Goal: Task Accomplishment & Management: Complete application form

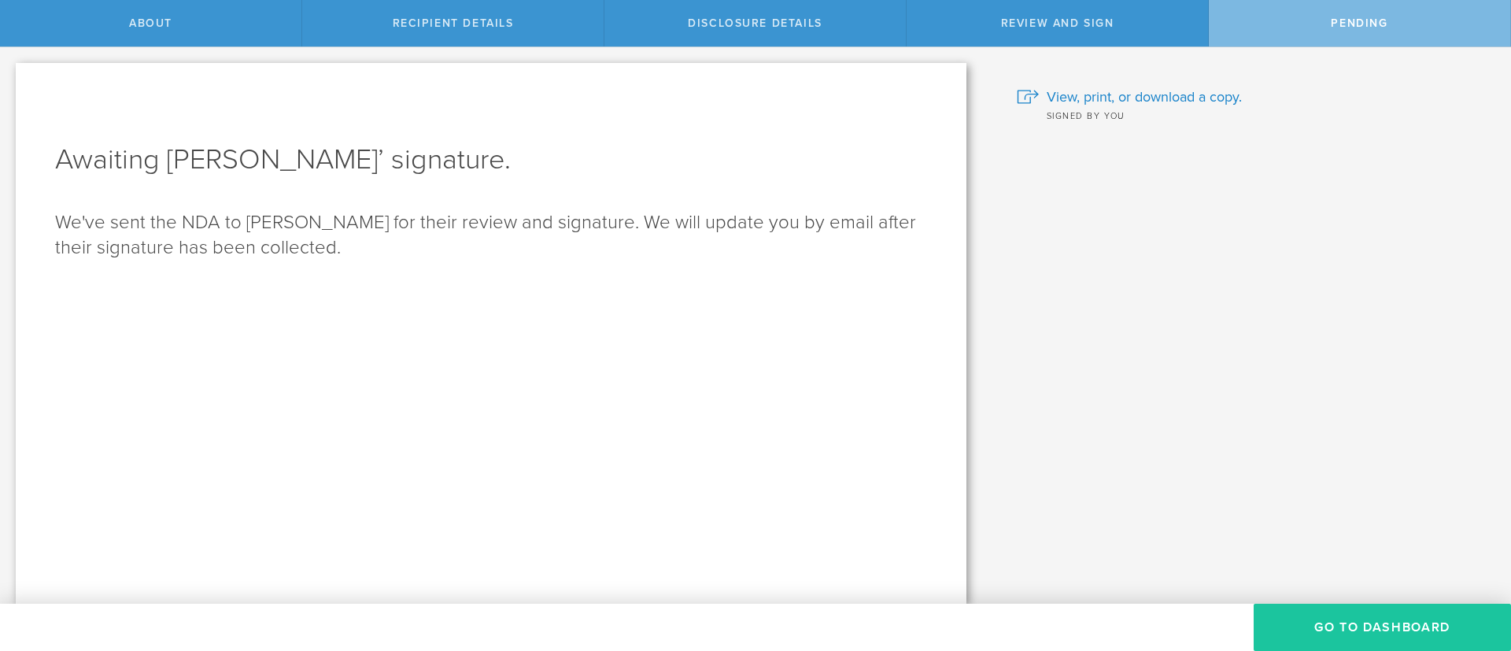
click at [1378, 616] on button "Go to dashboard" at bounding box center [1382, 627] width 257 height 47
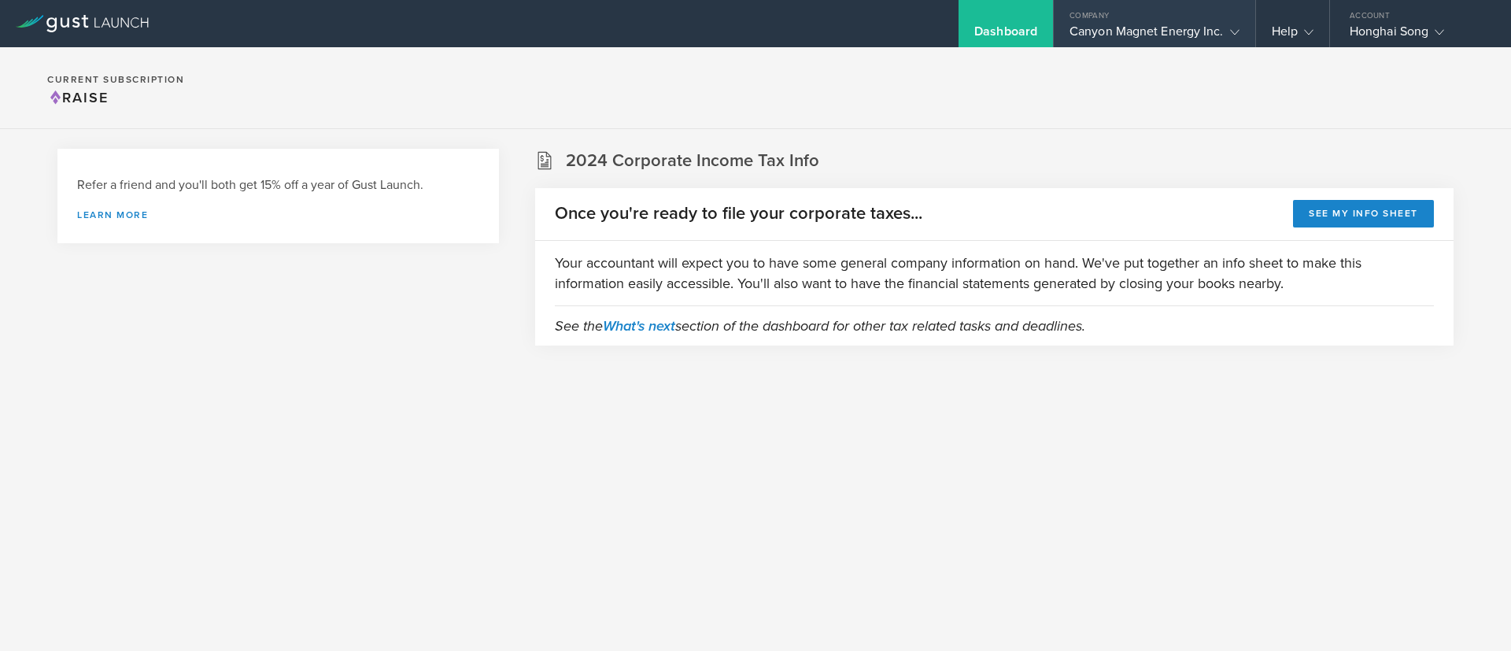
click at [1129, 29] on div "Canyon Magnet Energy Inc." at bounding box center [1155, 36] width 170 height 24
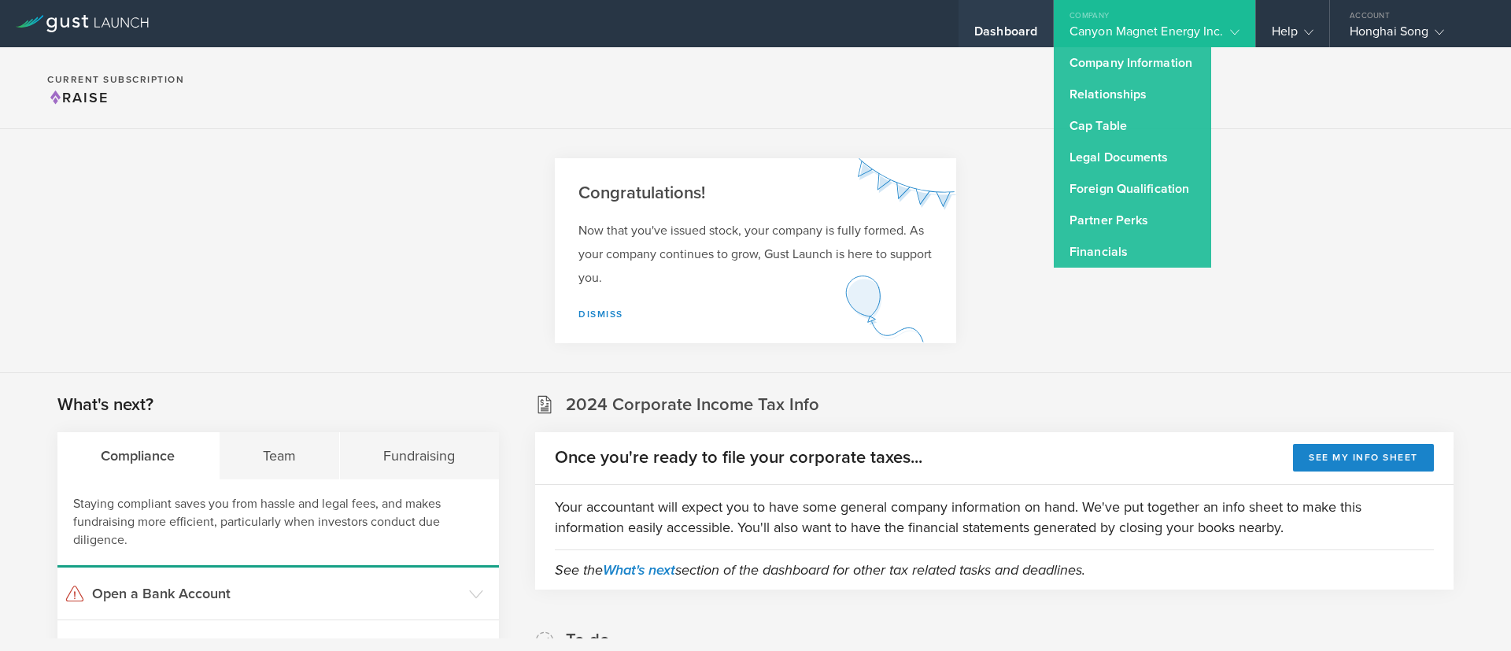
click at [1004, 28] on div "Dashboard" at bounding box center [1006, 36] width 63 height 24
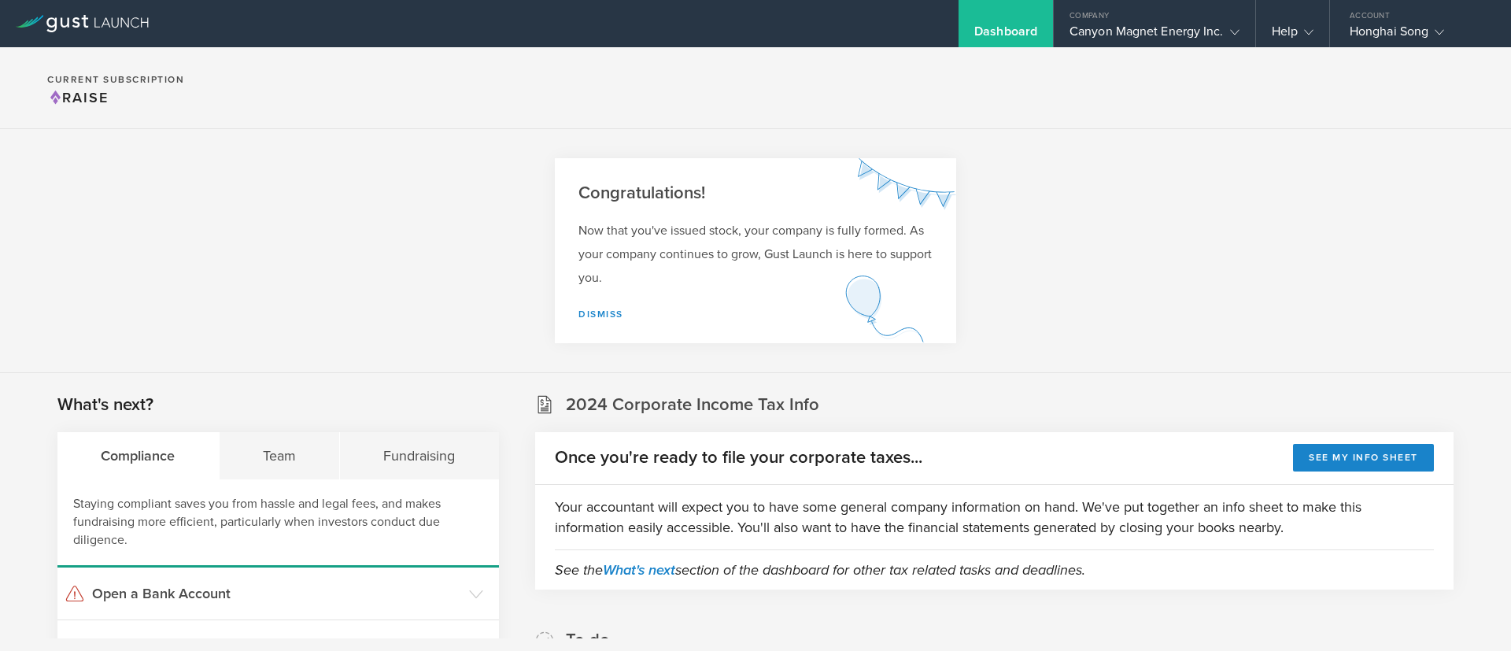
click at [1002, 22] on div "Dashboard" at bounding box center [1006, 23] width 94 height 47
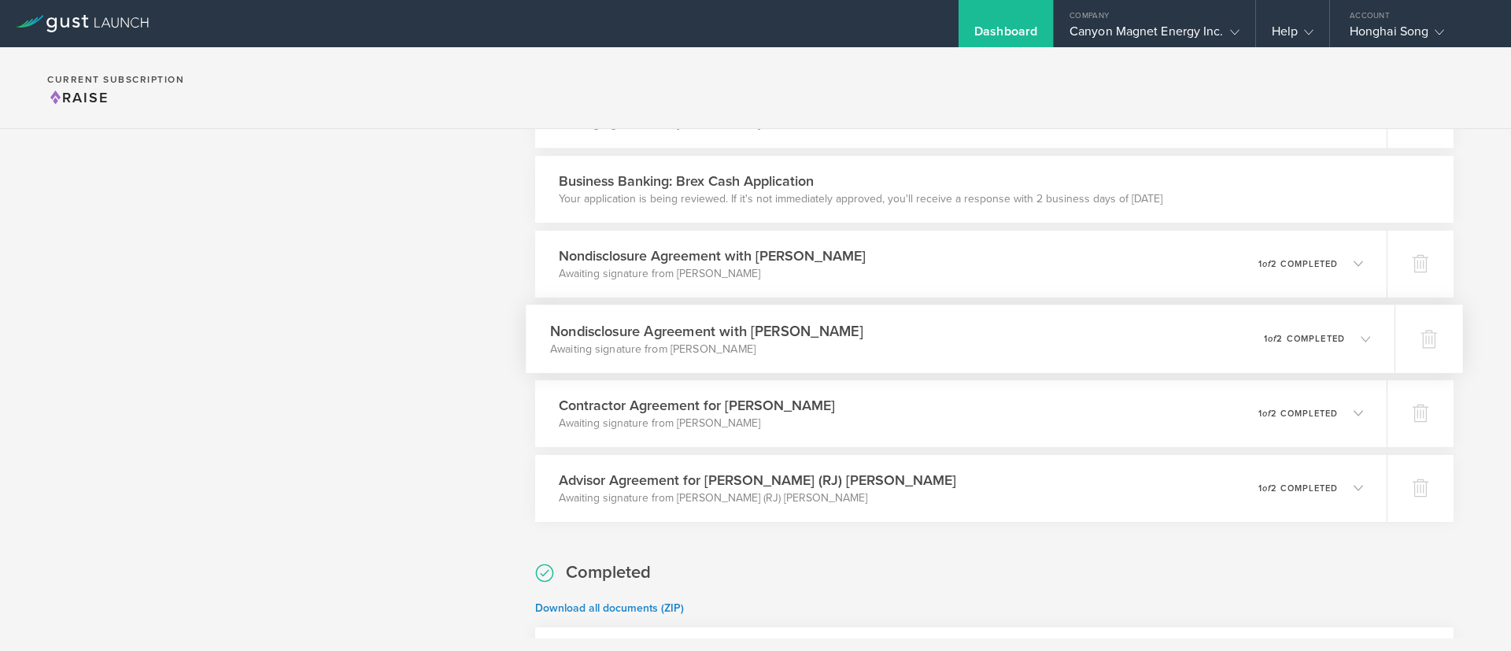
scroll to position [2674, 0]
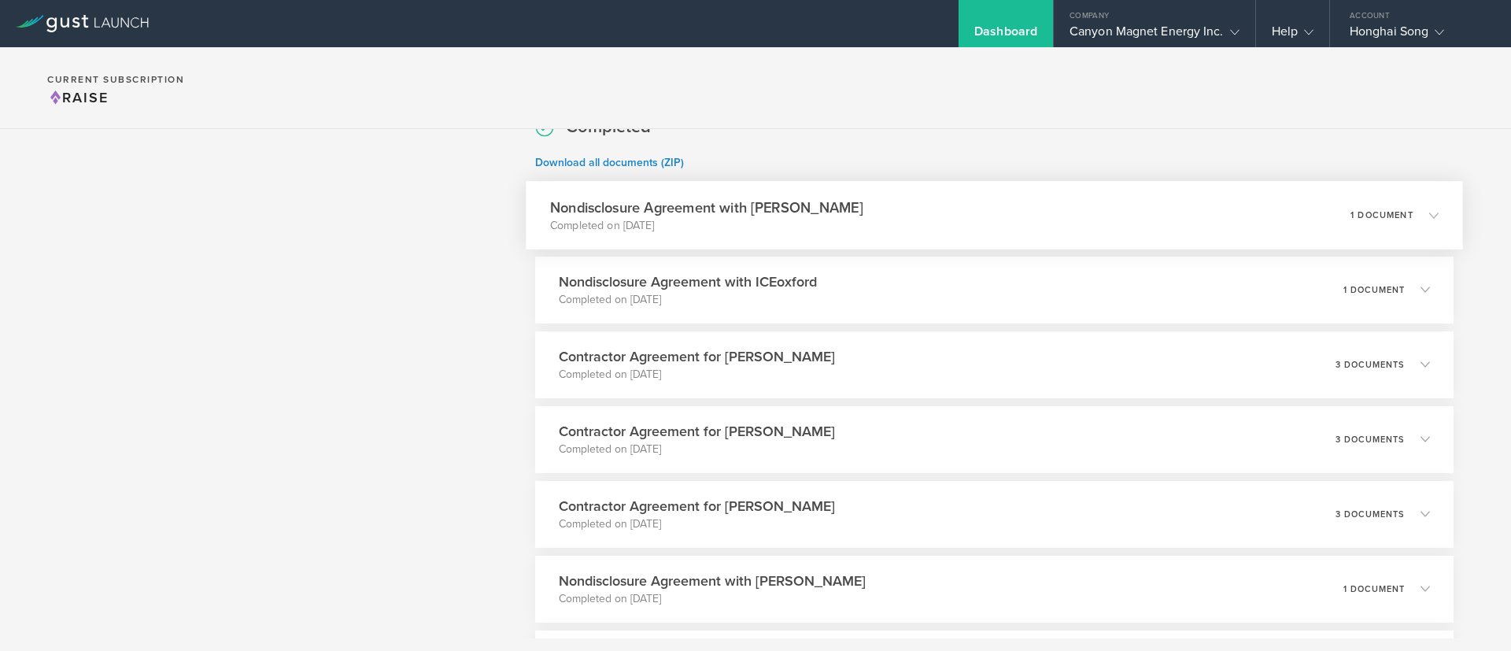
click at [1430, 216] on icon at bounding box center [1434, 214] width 9 height 9
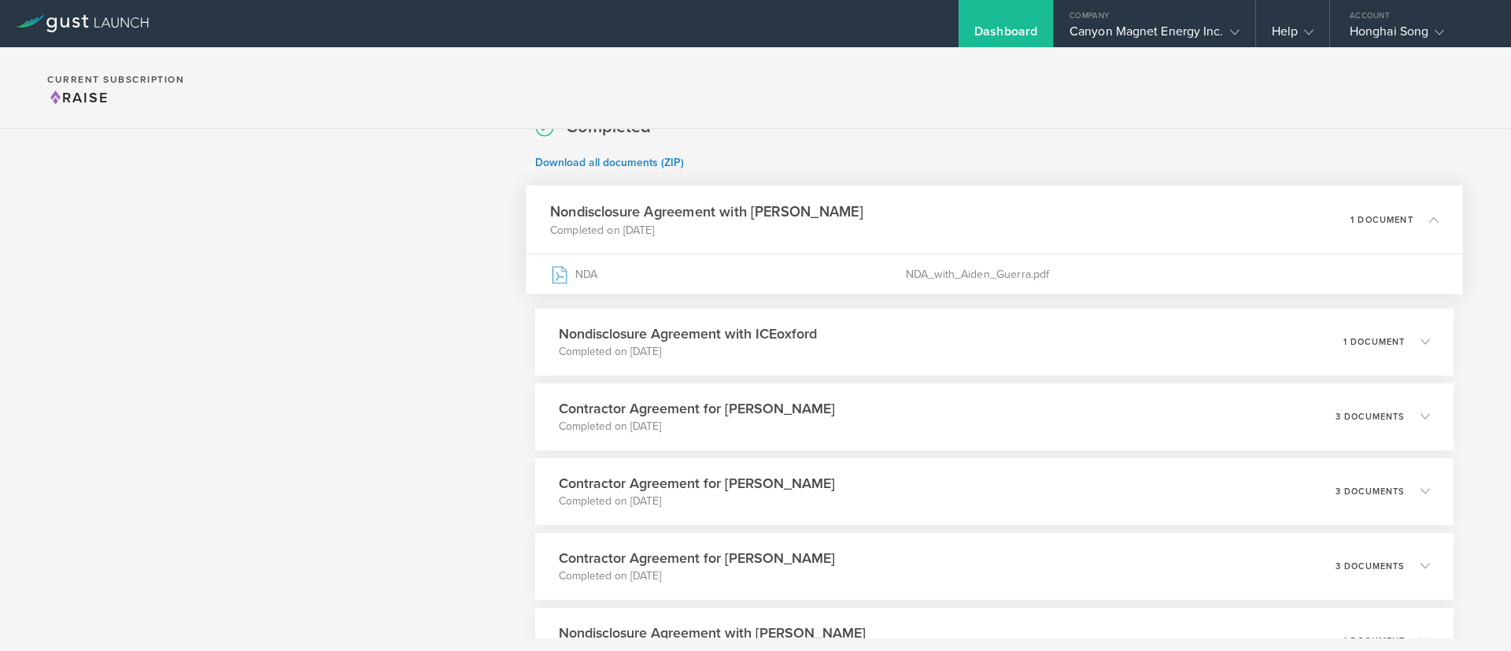
drag, startPoint x: 790, startPoint y: 213, endPoint x: 445, endPoint y: 214, distance: 344.8
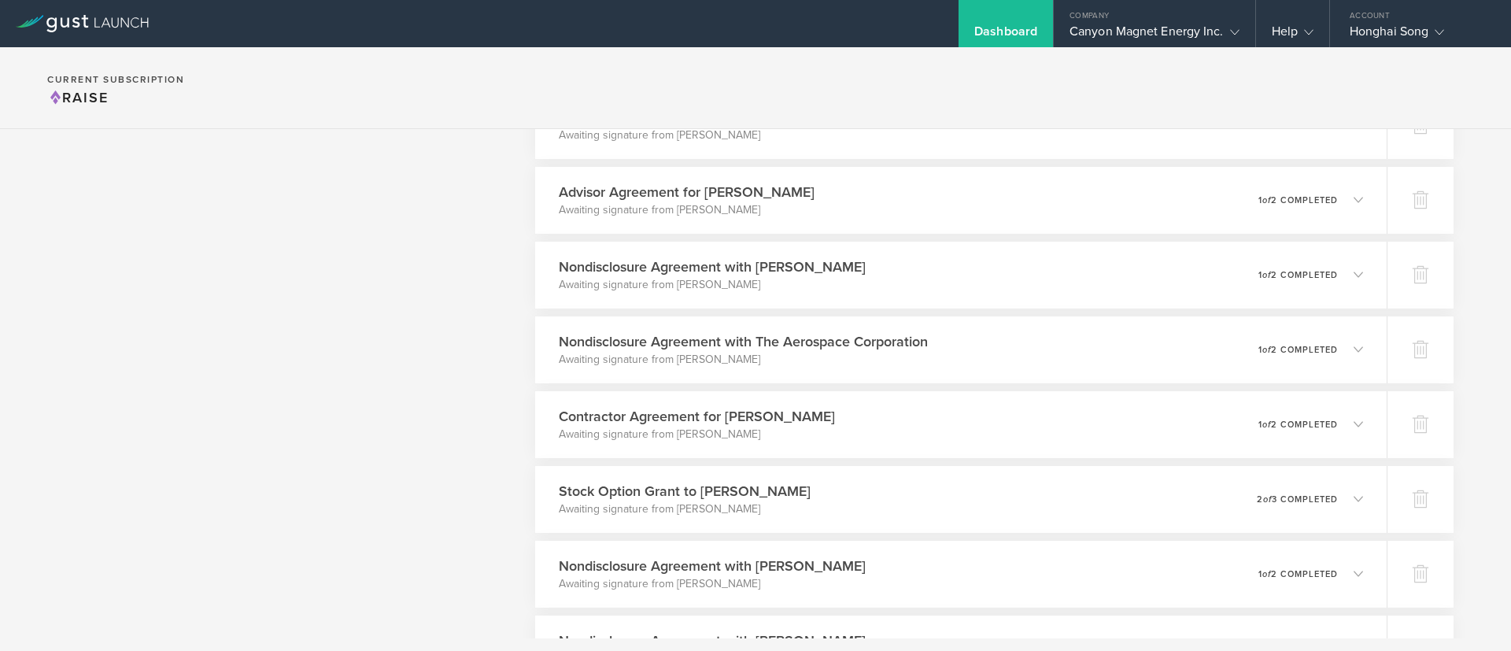
scroll to position [1337, 0]
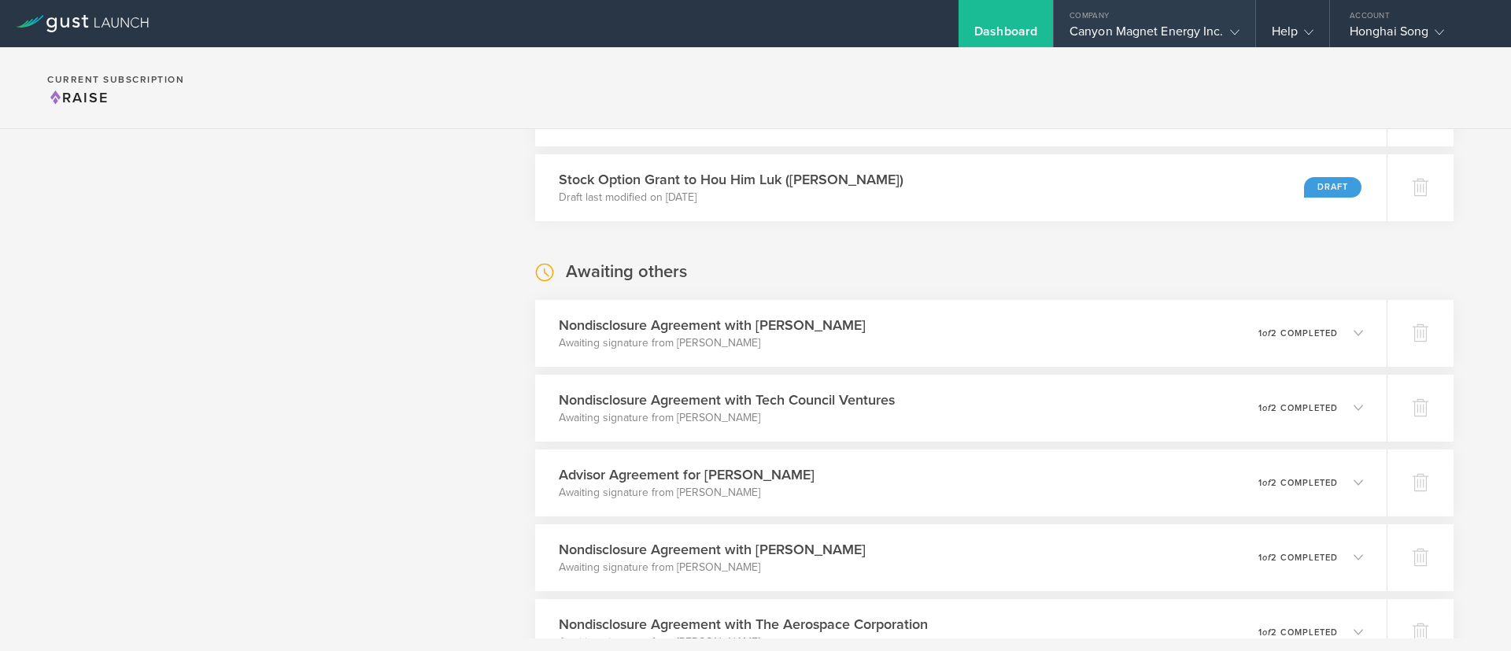
click at [1209, 29] on div "Canyon Magnet Energy Inc." at bounding box center [1155, 36] width 170 height 24
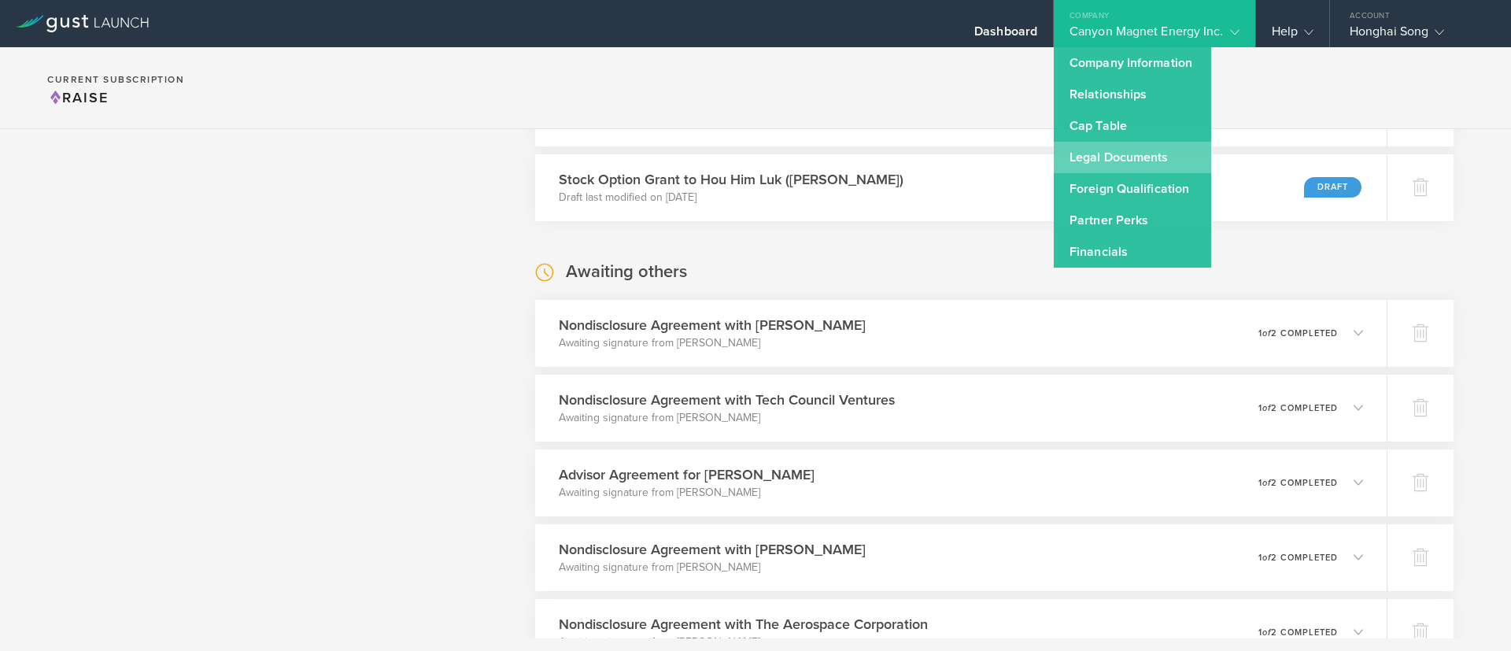
click at [1156, 154] on link "Legal Documents" at bounding box center [1132, 157] width 157 height 31
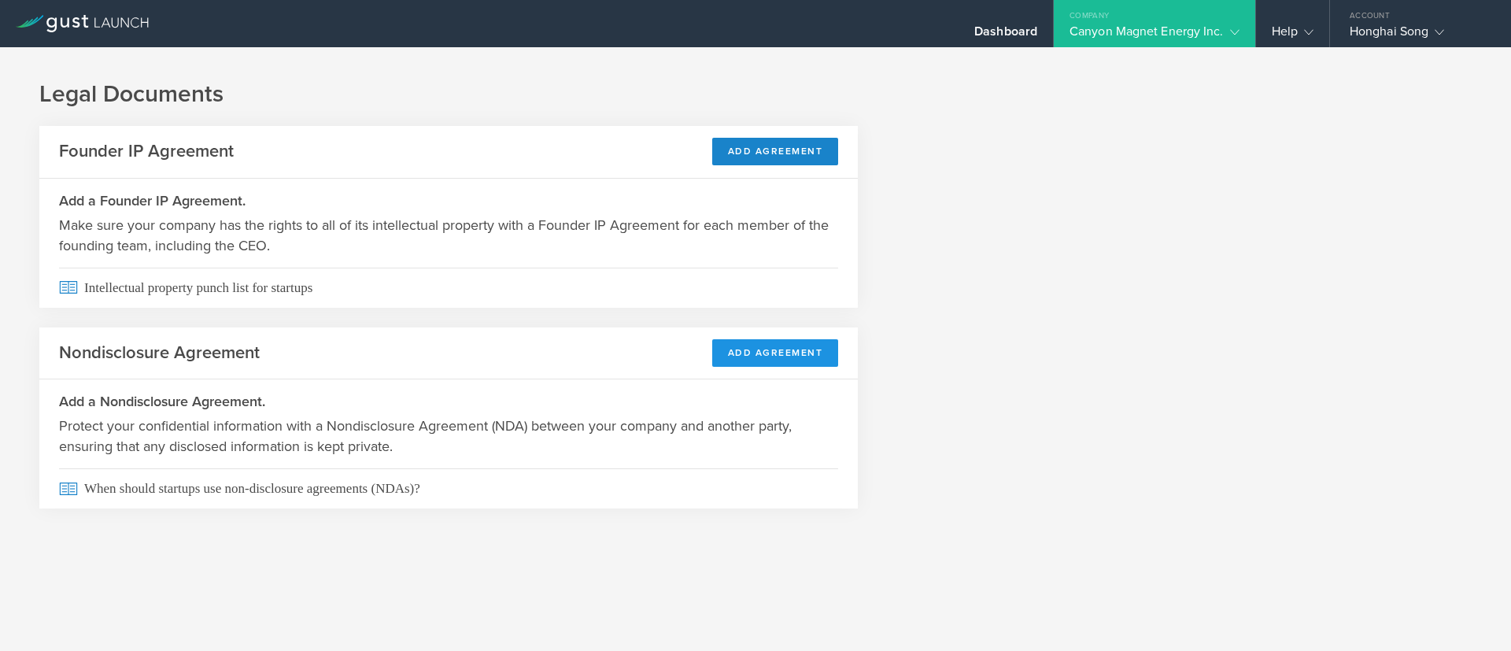
click at [807, 359] on button "Add Agreement" at bounding box center [775, 353] width 127 height 28
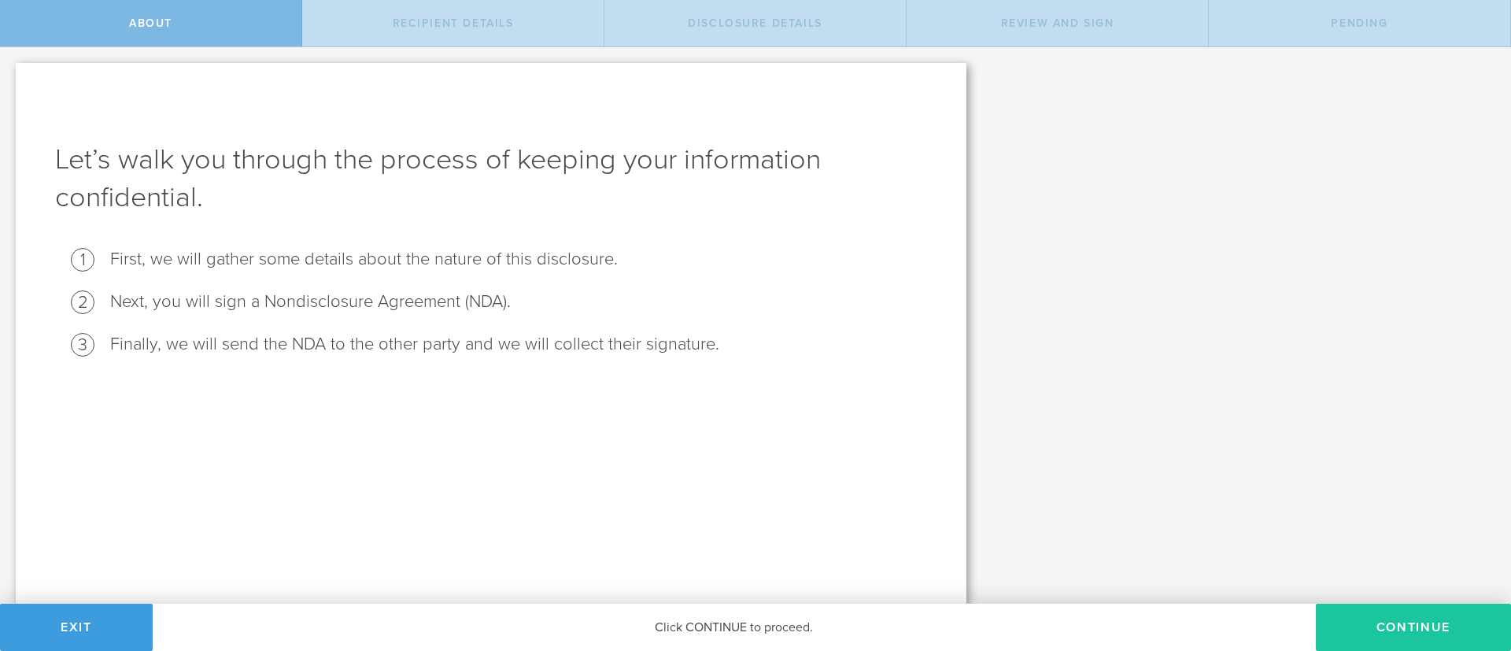
click at [1367, 617] on button "Continue" at bounding box center [1413, 627] width 195 height 47
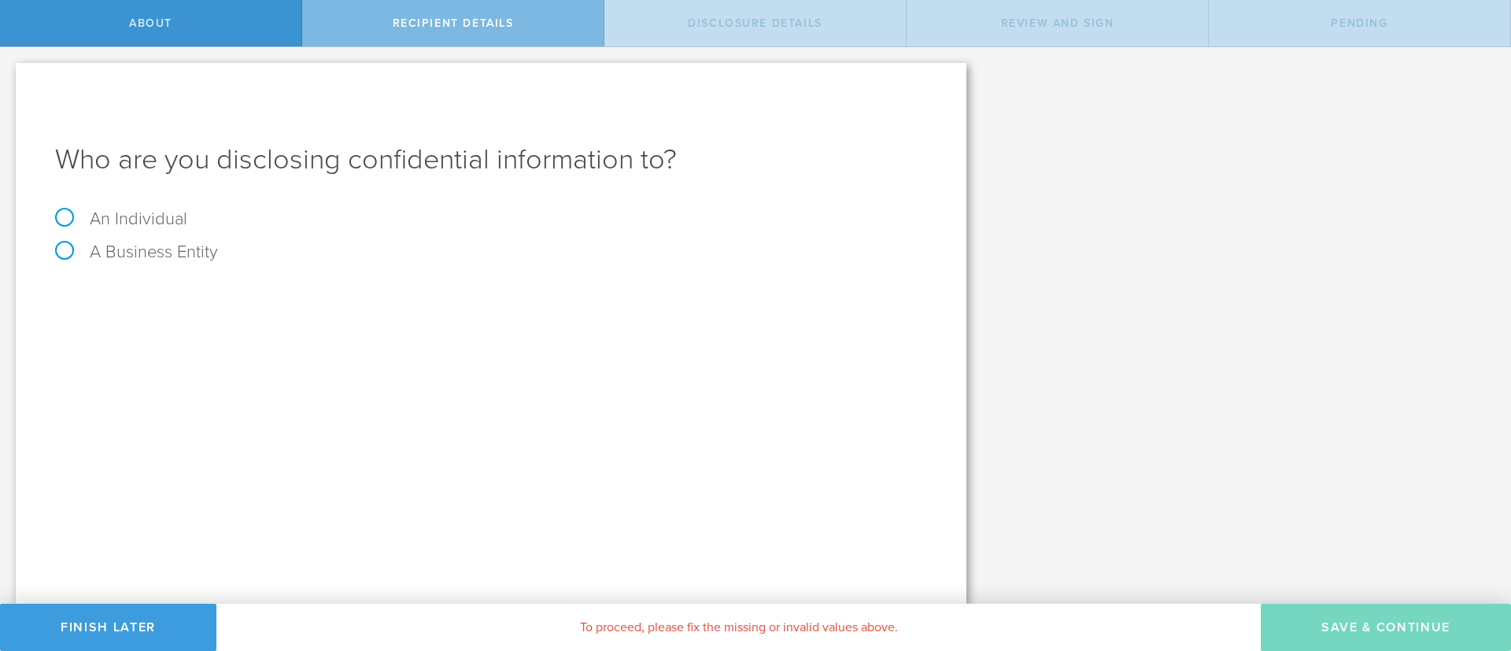
click at [177, 224] on label "An Individual" at bounding box center [121, 219] width 132 height 20
click at [10, 72] on input "An Individual" at bounding box center [5, 59] width 10 height 25
radio input "true"
click at [240, 277] on div "Name The first and last name of the person that you are disclosing confidential…" at bounding box center [491, 292] width 872 height 32
click at [266, 292] on input "text" at bounding box center [550, 296] width 754 height 24
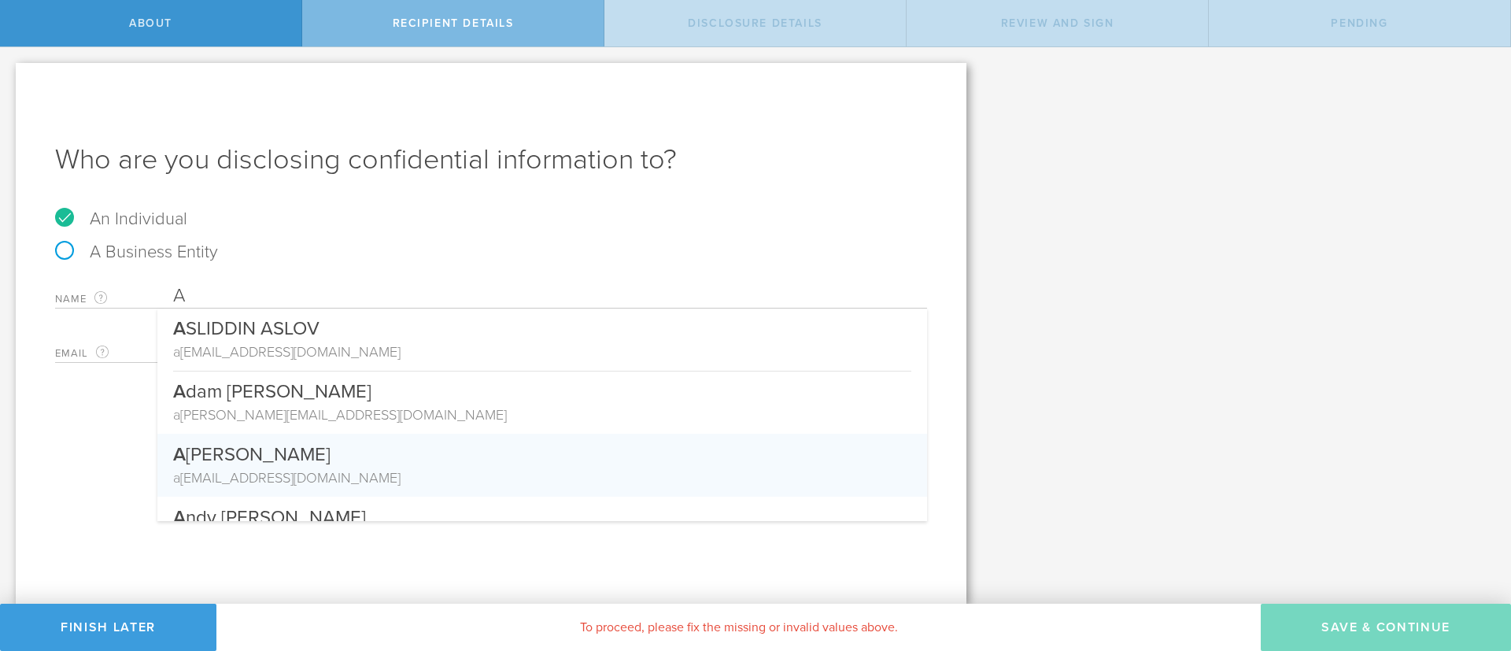
click at [355, 471] on div "a idanmateoguerra@gmail.com" at bounding box center [542, 478] width 738 height 20
type input "Aiden Guerra"
type input "aidanmateoguerra@gmail.com"
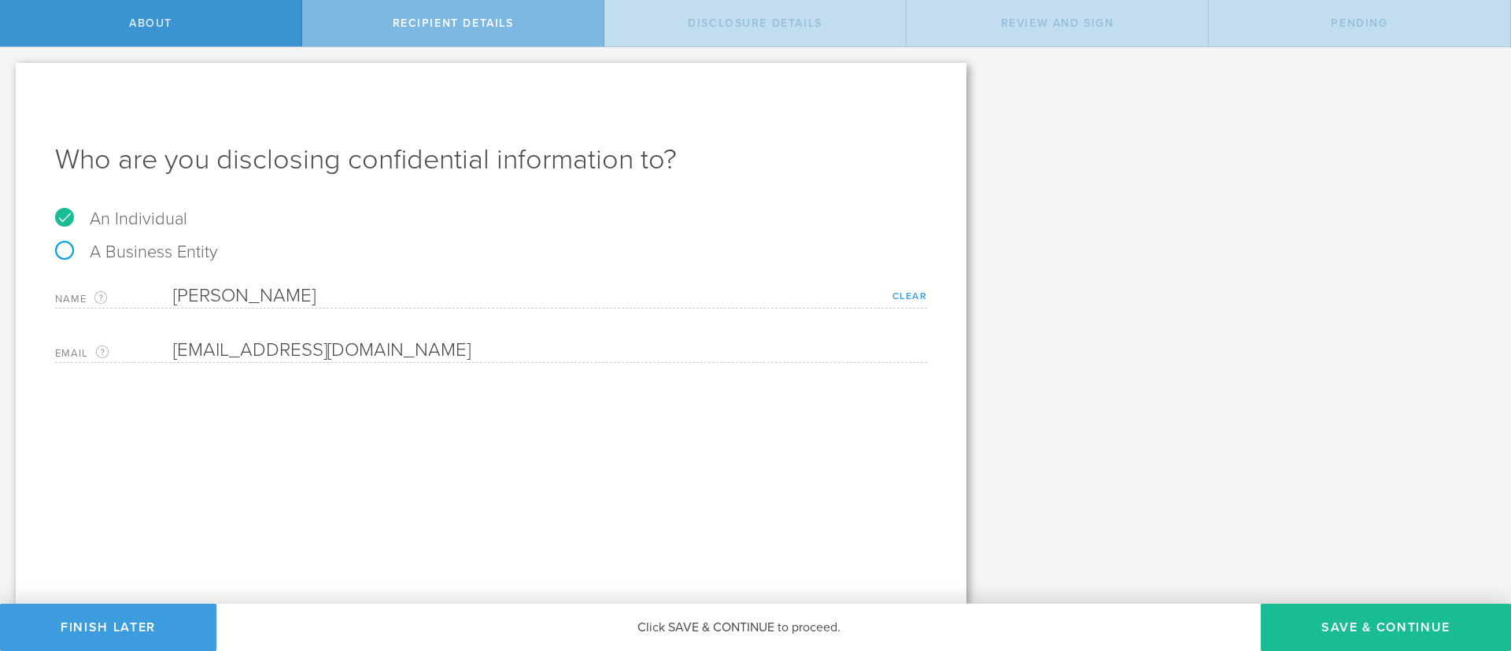
click at [902, 291] on link "Clear" at bounding box center [910, 295] width 35 height 11
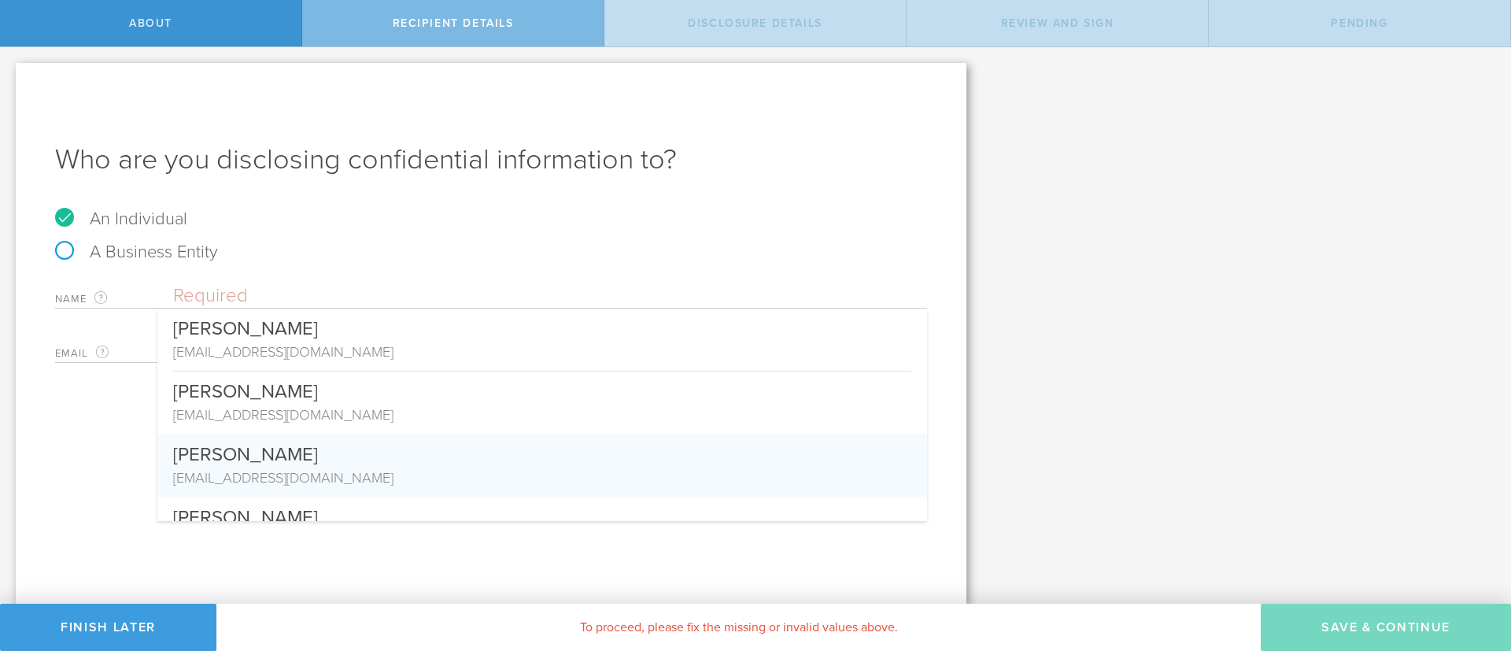
click at [496, 292] on input "text" at bounding box center [550, 296] width 754 height 24
type input "A"
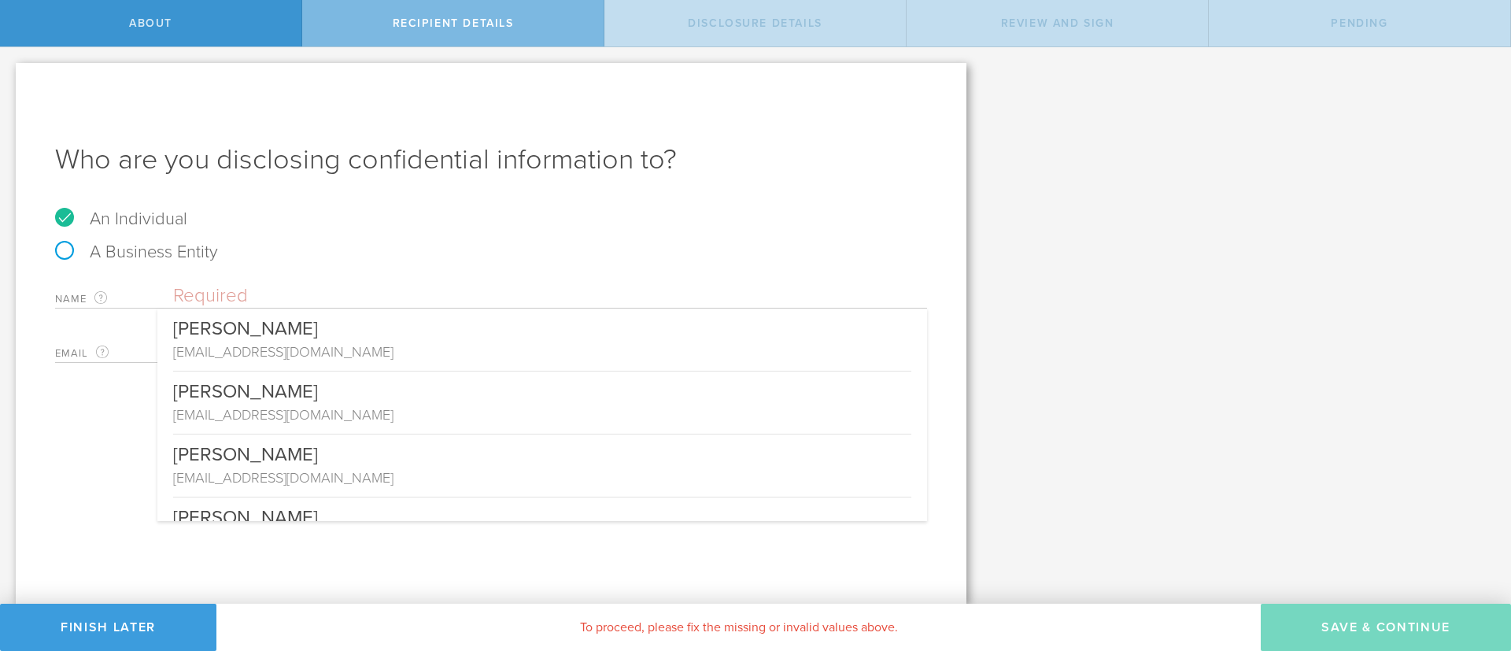
paste input "Notes from Sara during the call 20250903: No, need to have QEF; Warrant remains…"
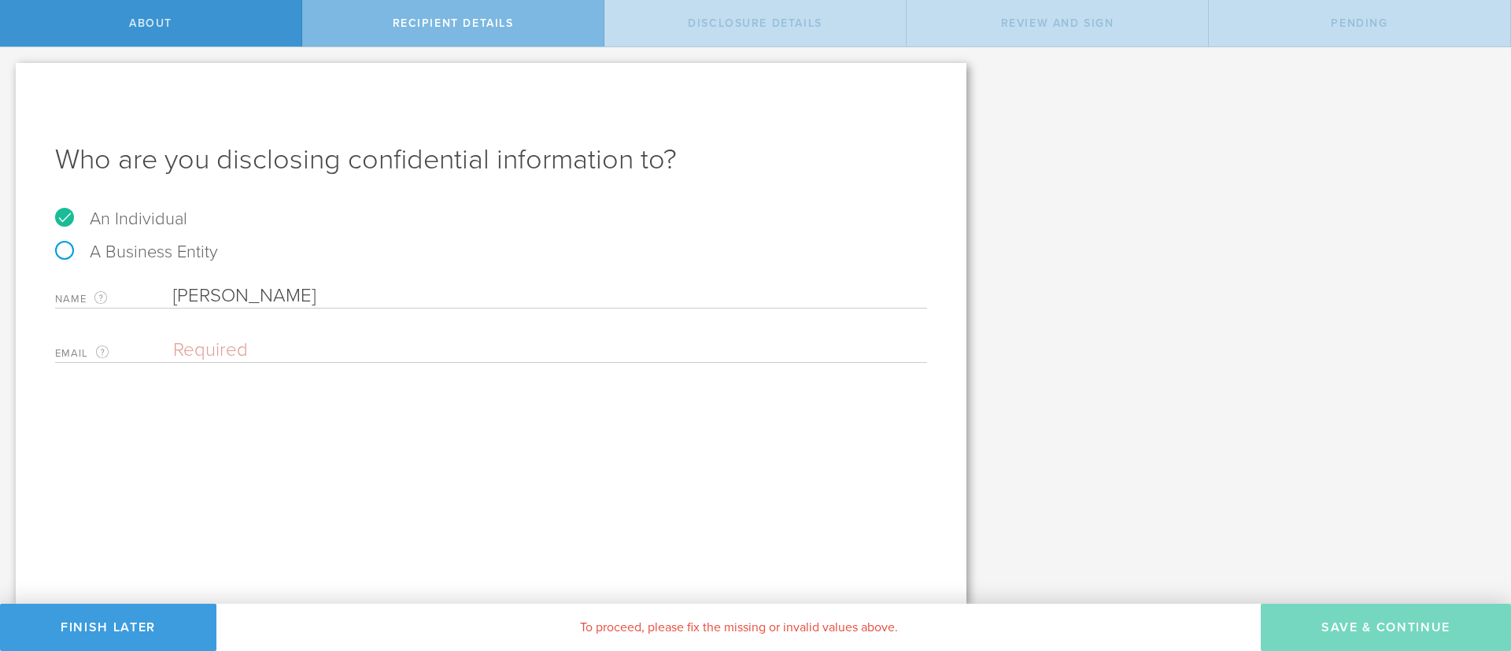
type input "Aidan Guerra"
click at [456, 346] on input "email" at bounding box center [546, 351] width 746 height 24
type input "a"
click at [356, 352] on input "email" at bounding box center [546, 351] width 746 height 24
paste input "aidanmateoguerra@gmail.com ?"
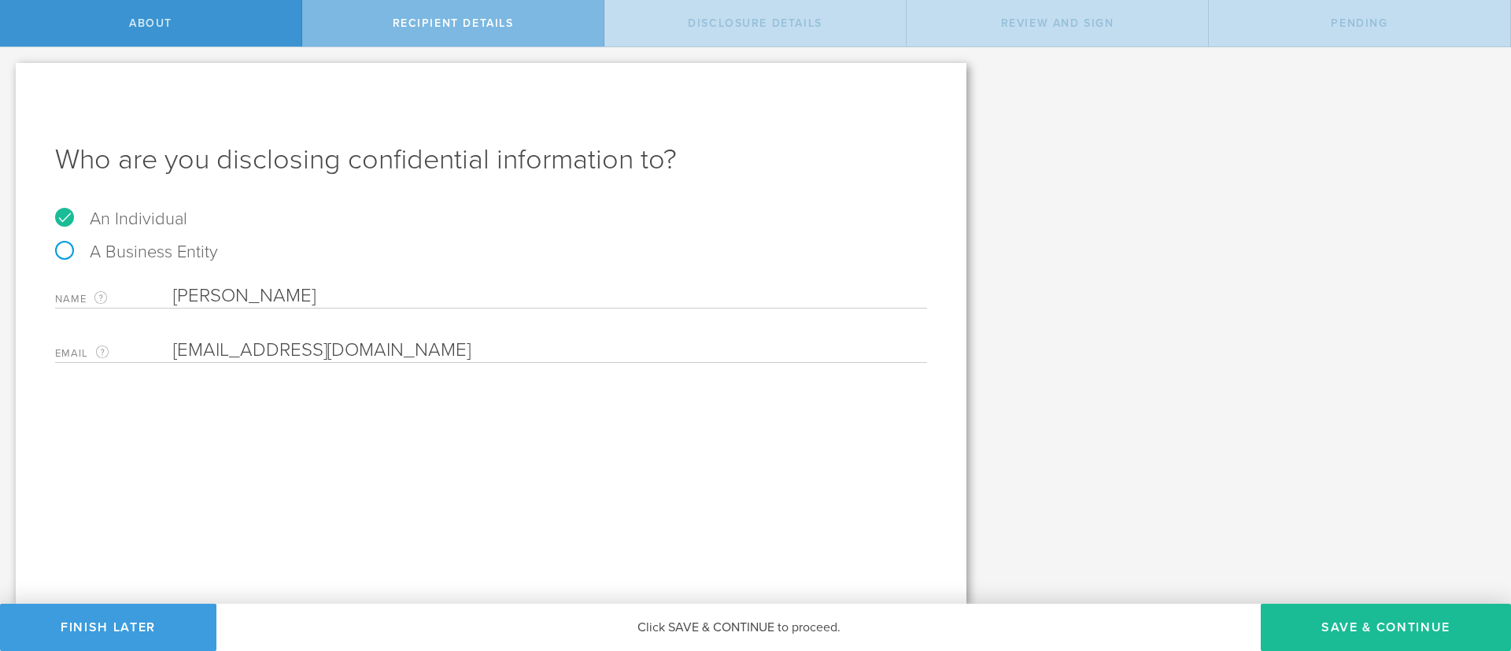
click at [574, 448] on div "Who are you disclosing confidential information to? An Individual A Business En…" at bounding box center [491, 333] width 951 height 541
click at [1308, 621] on button "Save & Continue" at bounding box center [1386, 627] width 250 height 47
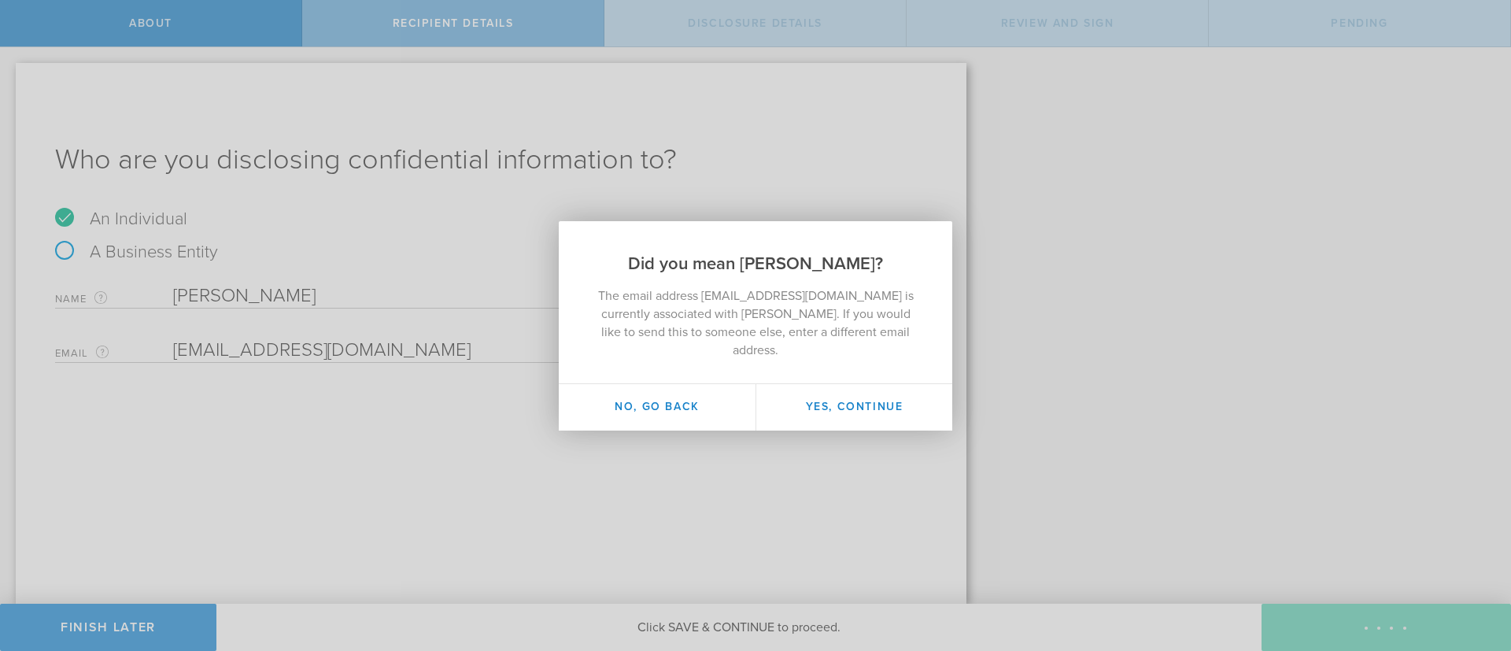
click at [705, 457] on div "Did you mean Aiden Guerra? The email address aidanmateoguerra@gmail.com is curr…" at bounding box center [755, 325] width 1511 height 651
click at [688, 392] on button "No, go back" at bounding box center [657, 407] width 197 height 46
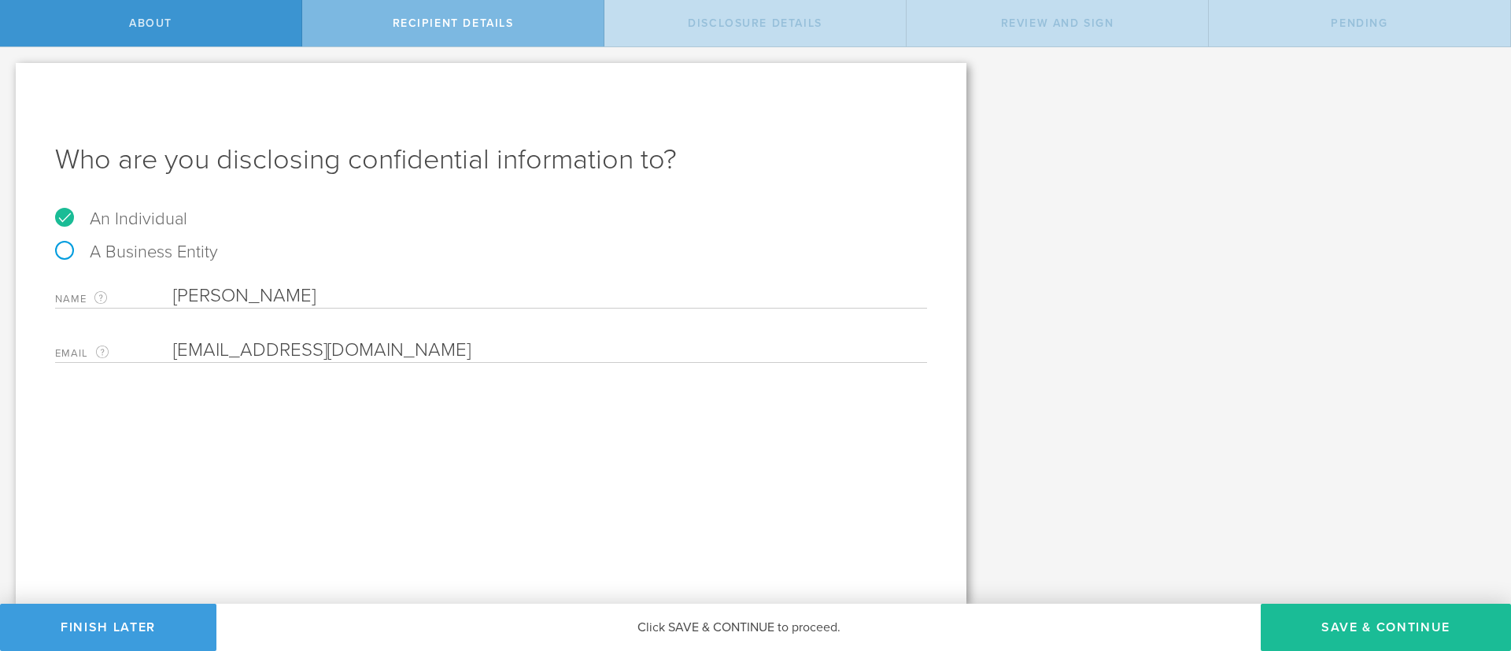
click at [425, 354] on input "aidanmateoguerra@gmail.com" at bounding box center [546, 351] width 746 height 24
paste input "Aidan Guerra <aimguerra@ucdavis.edu>"
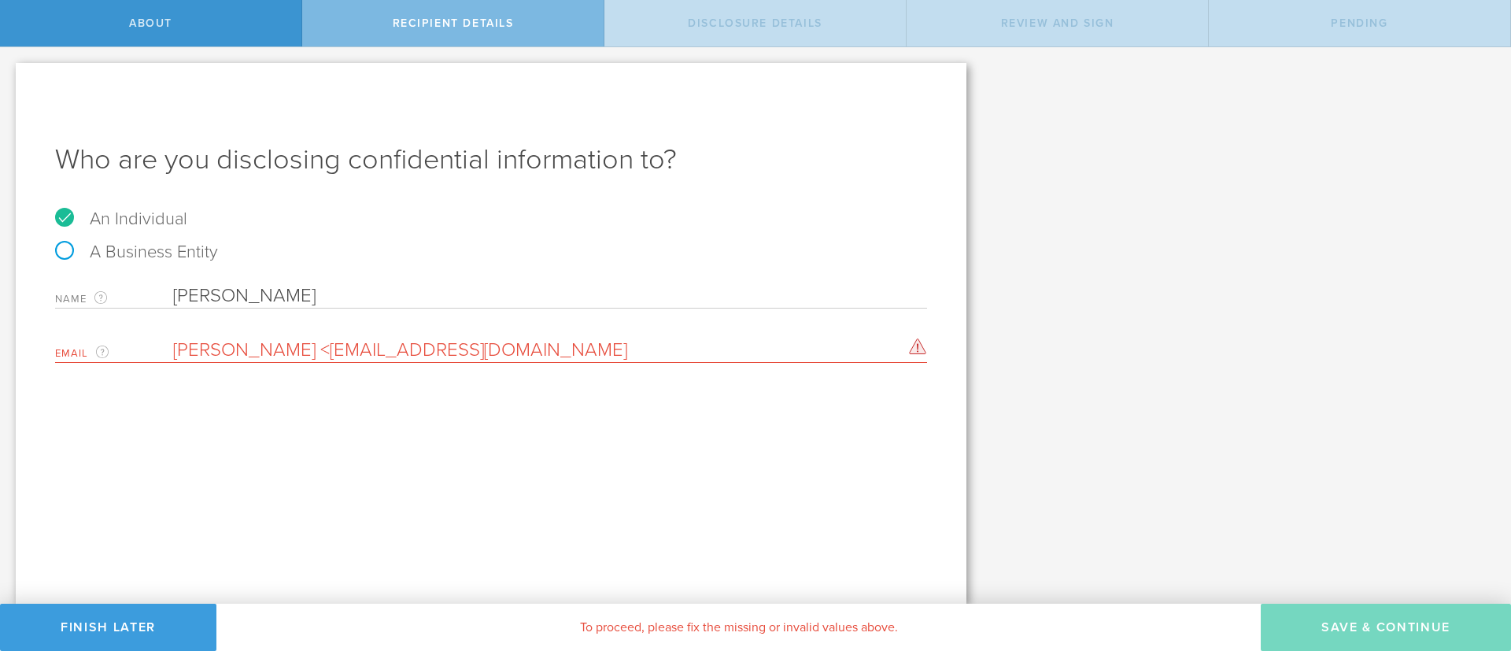
drag, startPoint x: 279, startPoint y: 353, endPoint x: 147, endPoint y: 358, distance: 132.3
click at [147, 358] on div "Email The email address of the person that you are disclosing confidential info…" at bounding box center [491, 347] width 872 height 32
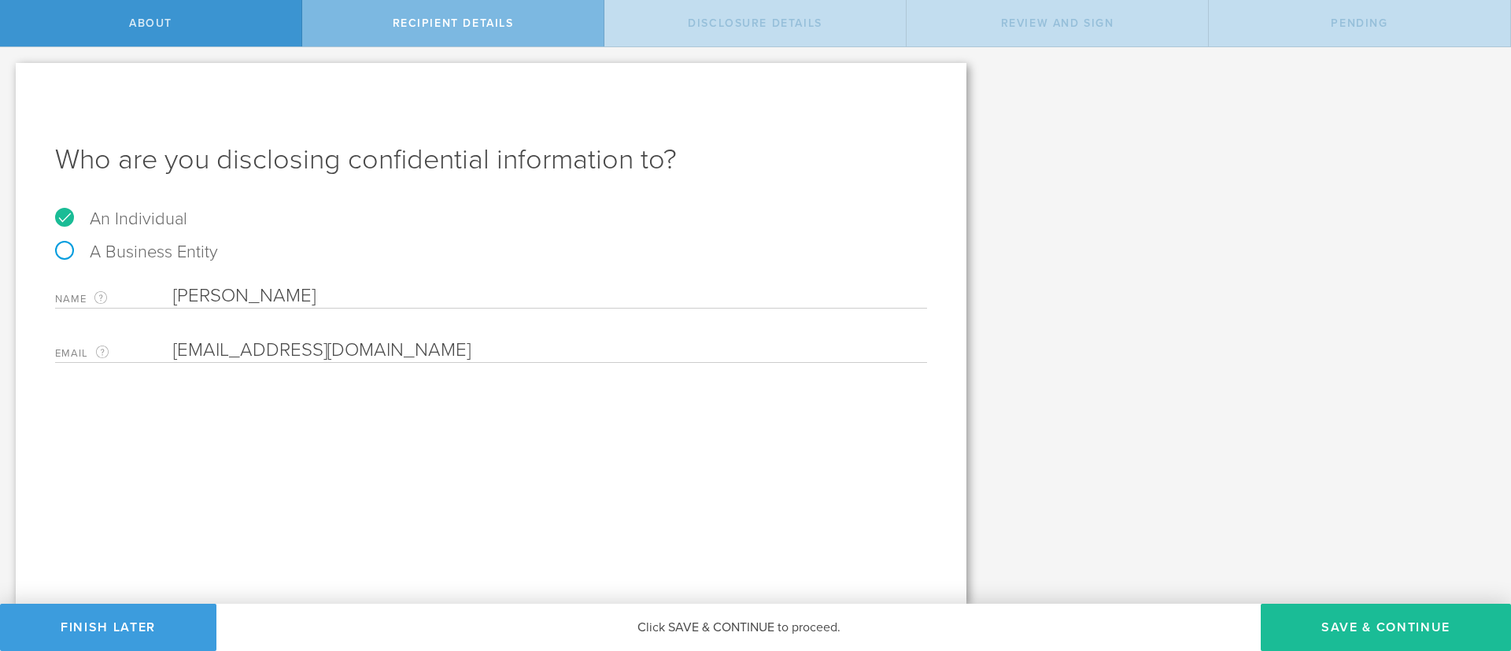
type input "aimguerra@ucdavis.edu"
click at [309, 290] on input "Aidan Guerra" at bounding box center [550, 296] width 754 height 24
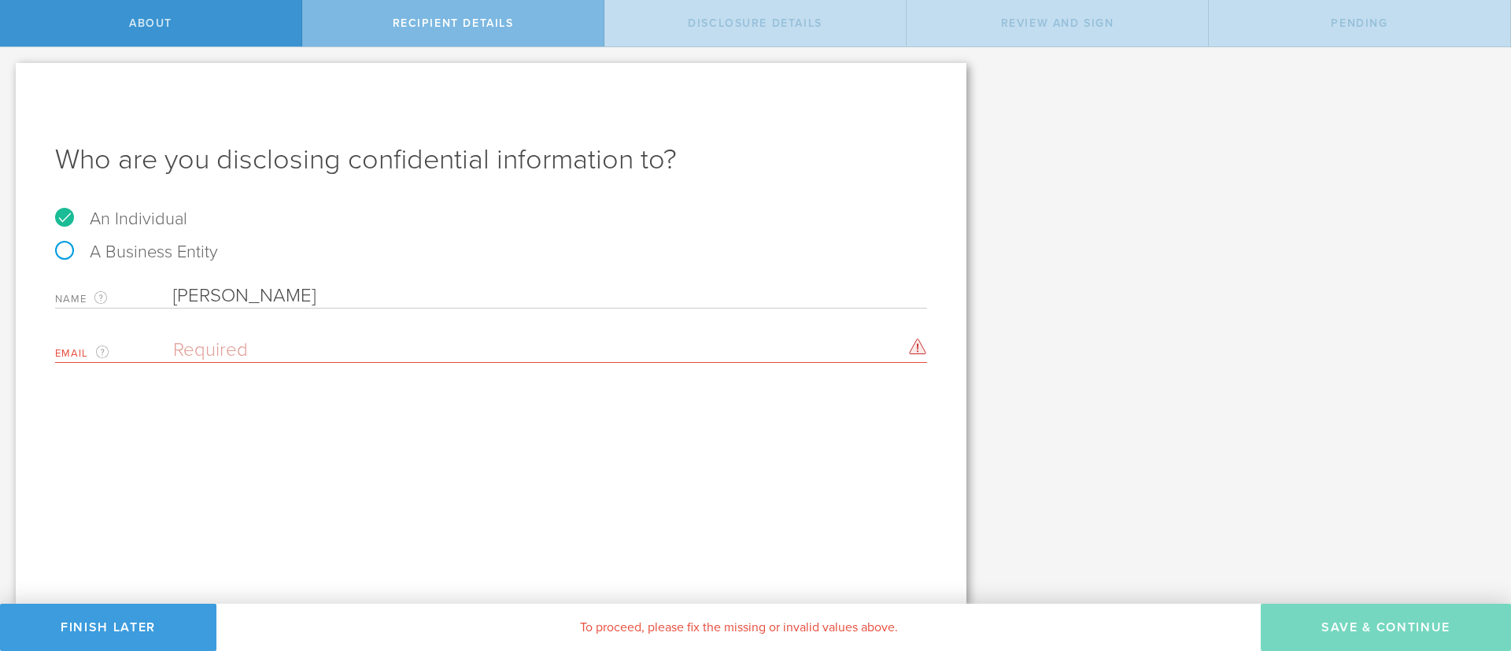
click at [447, 352] on input "email" at bounding box center [546, 351] width 746 height 24
paste input "Aidan Guerra"
type input "Aidan Guerra"
drag, startPoint x: 431, startPoint y: 360, endPoint x: 159, endPoint y: 360, distance: 272.4
click at [157, 360] on div "Email The email address of the person that you are disclosing confidential info…" at bounding box center [491, 347] width 872 height 32
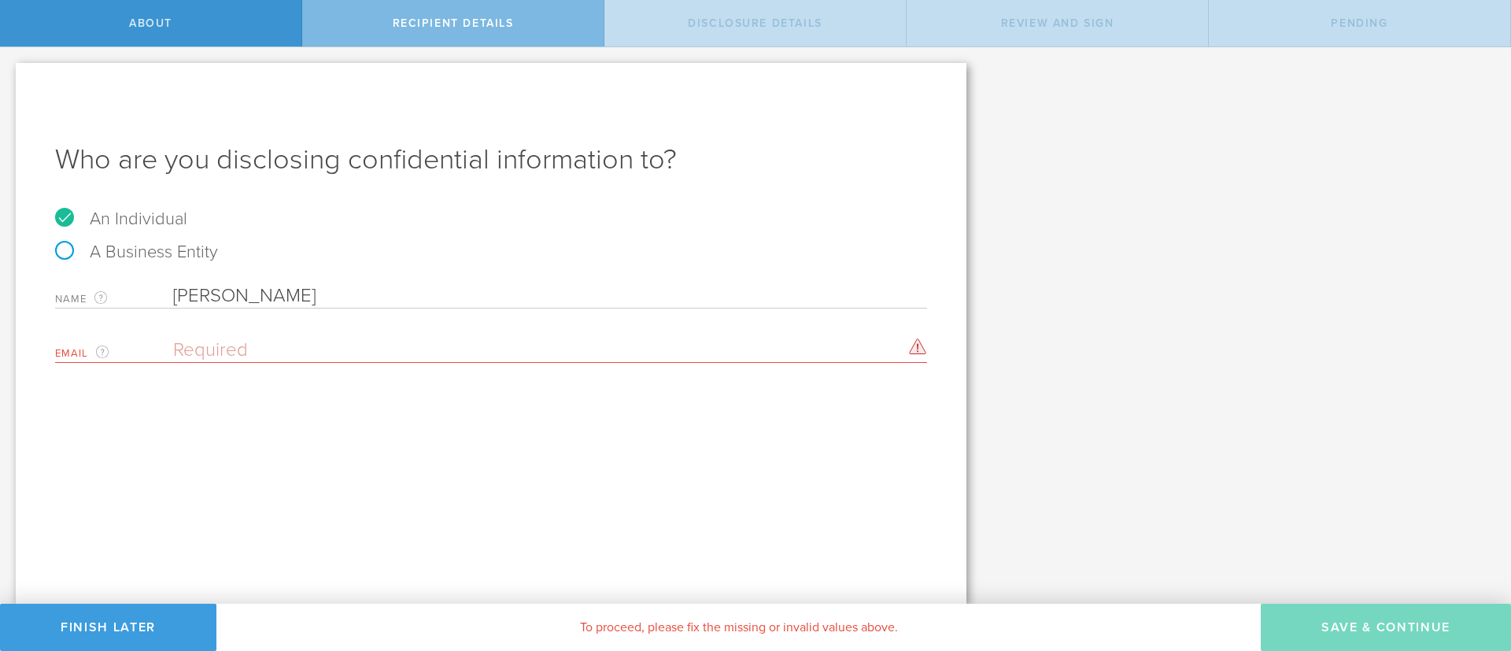
click at [294, 347] on input "email" at bounding box center [546, 351] width 746 height 24
paste input "aimguerra@ucdavis.edu"
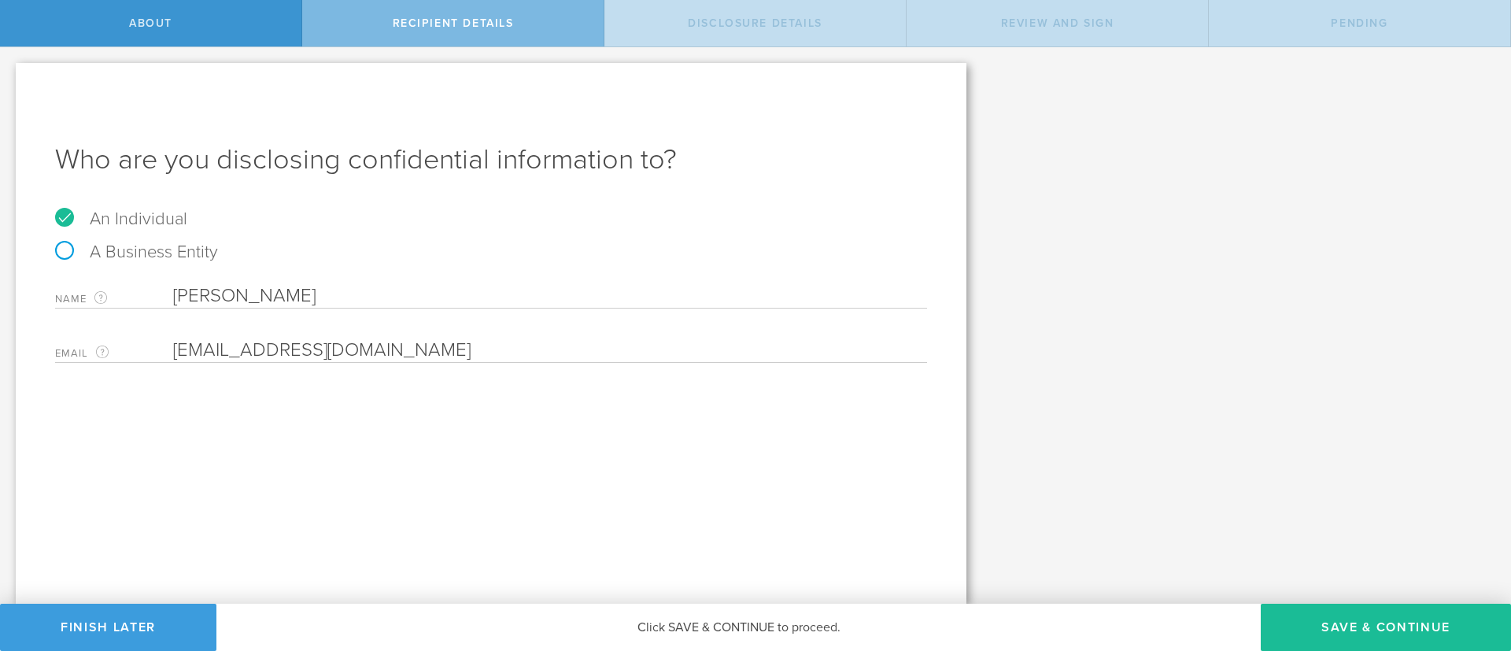
type input "aimguerra@ucdavis.edu"
click at [674, 444] on div "Who are you disclosing confidential information to? An Individual A Business En…" at bounding box center [491, 333] width 951 height 541
click at [1374, 620] on button "Save & Continue" at bounding box center [1386, 627] width 250 height 47
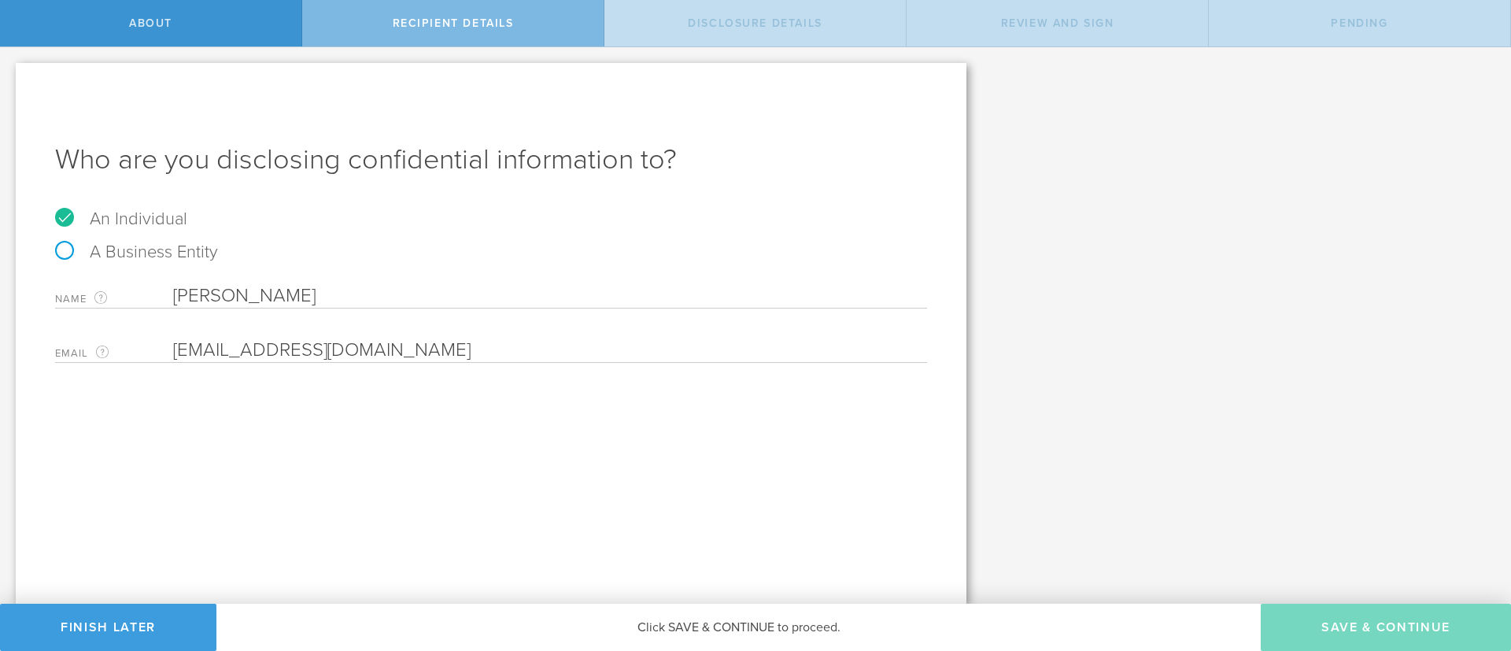
select select "string:5 years"
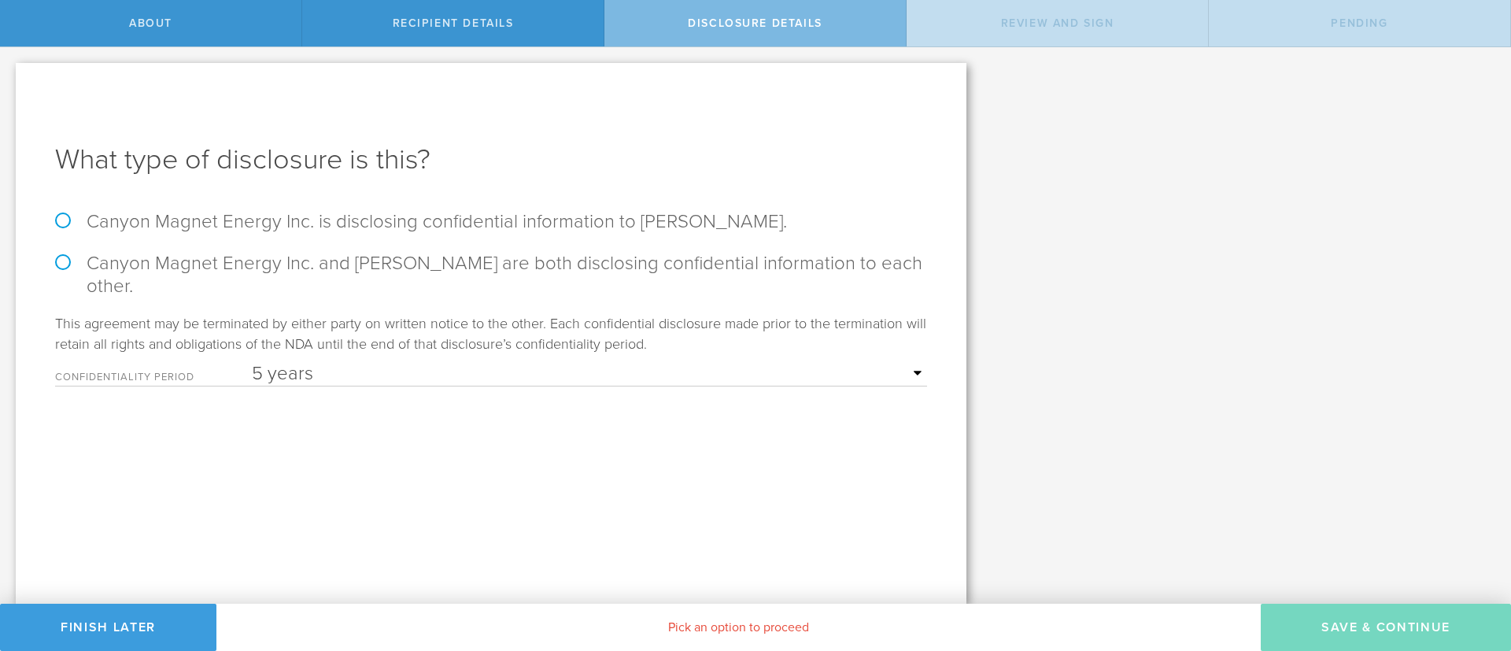
click at [398, 233] on form "Canyon Magnet Energy Inc. is disclosing confidential information to Aidan Guerr…" at bounding box center [491, 298] width 872 height 176
click at [392, 238] on form "Canyon Magnet Energy Inc. is disclosing confidential information to Aidan Guerr…" at bounding box center [491, 298] width 872 height 176
click at [390, 216] on label "Canyon Magnet Energy Inc. is disclosing confidential information to Aidan Guerr…" at bounding box center [491, 221] width 872 height 23
click at [10, 80] on input "Canyon Magnet Energy Inc. is disclosing confidential information to Aidan Guerr…" at bounding box center [5, 63] width 10 height 33
radio input "true"
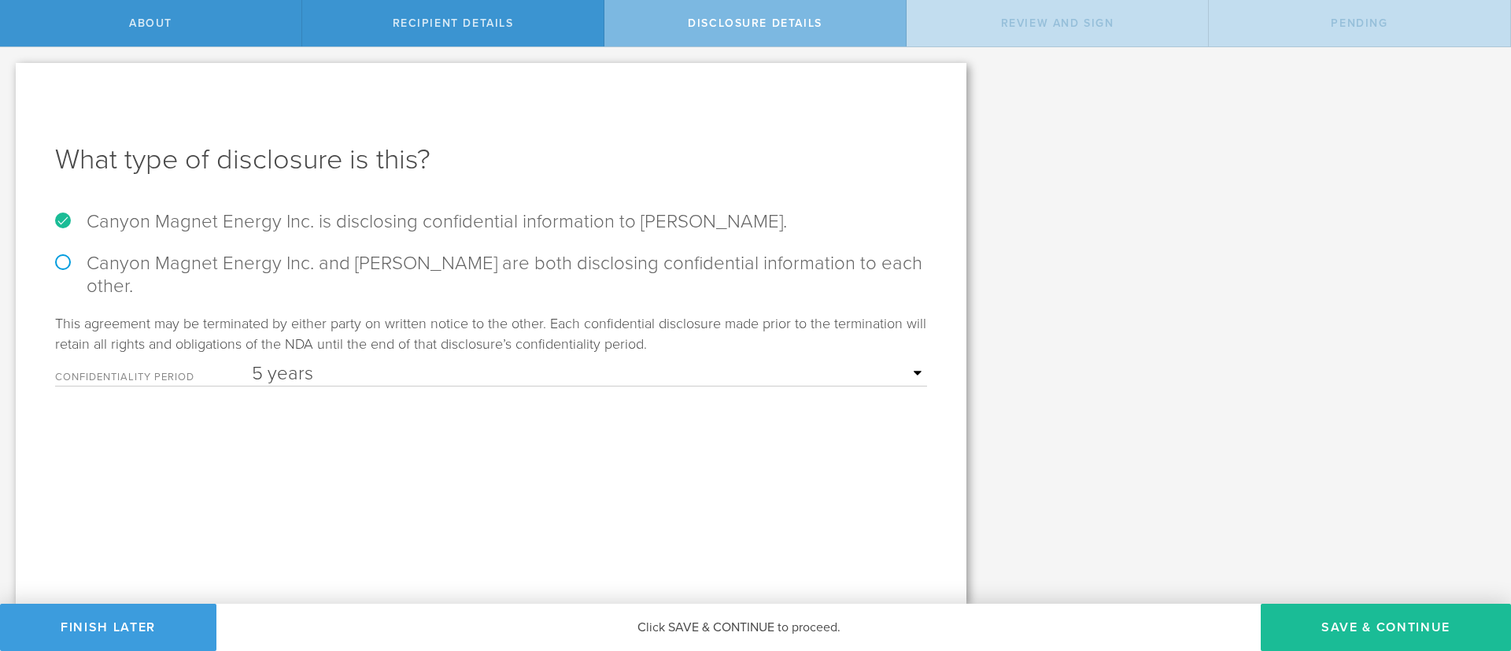
click at [589, 372] on select "1 year 2 years 3 years 4 years 5 years" at bounding box center [589, 374] width 675 height 24
select select "string:4 years"
click at [252, 362] on select "1 year 2 years 3 years 4 years 5 years" at bounding box center [589, 374] width 675 height 24
click at [1330, 611] on button "Save & Continue" at bounding box center [1386, 627] width 250 height 47
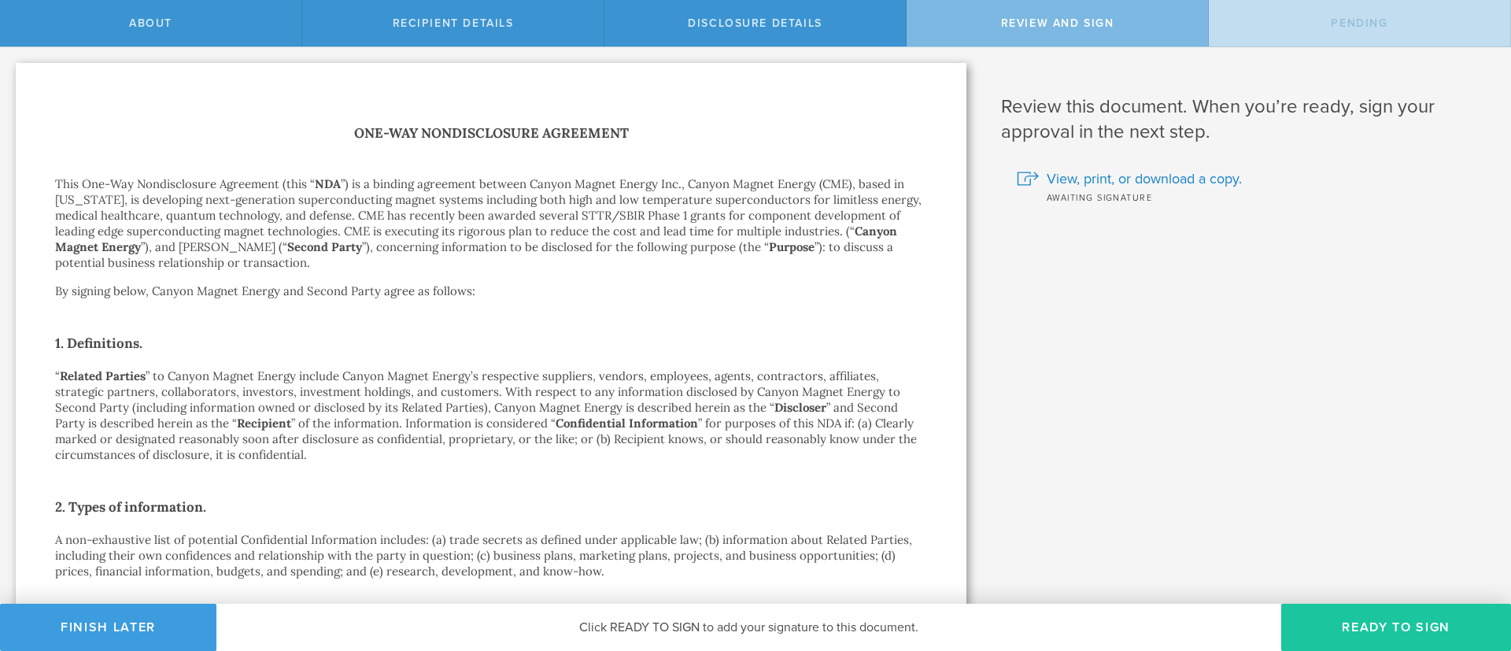
click at [1384, 624] on button "Ready to Sign" at bounding box center [1397, 627] width 230 height 47
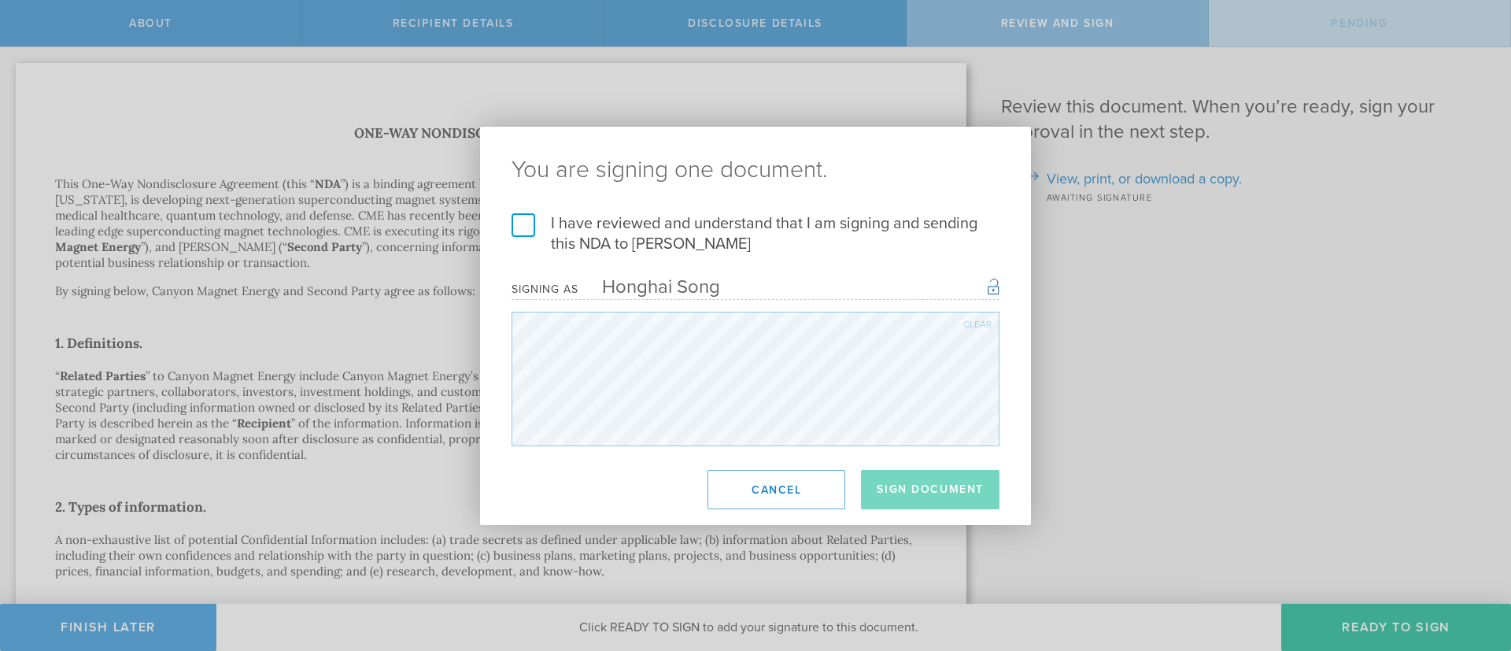
click at [703, 228] on label "I have reviewed and understand that I am signing and sending this NDA to Aidan …" at bounding box center [756, 233] width 488 height 41
click at [0, 0] on input "I have reviewed and understand that I am signing and sending this NDA to Aidan …" at bounding box center [0, 0] width 0 height 0
click at [916, 482] on button "Sign Document" at bounding box center [930, 489] width 139 height 39
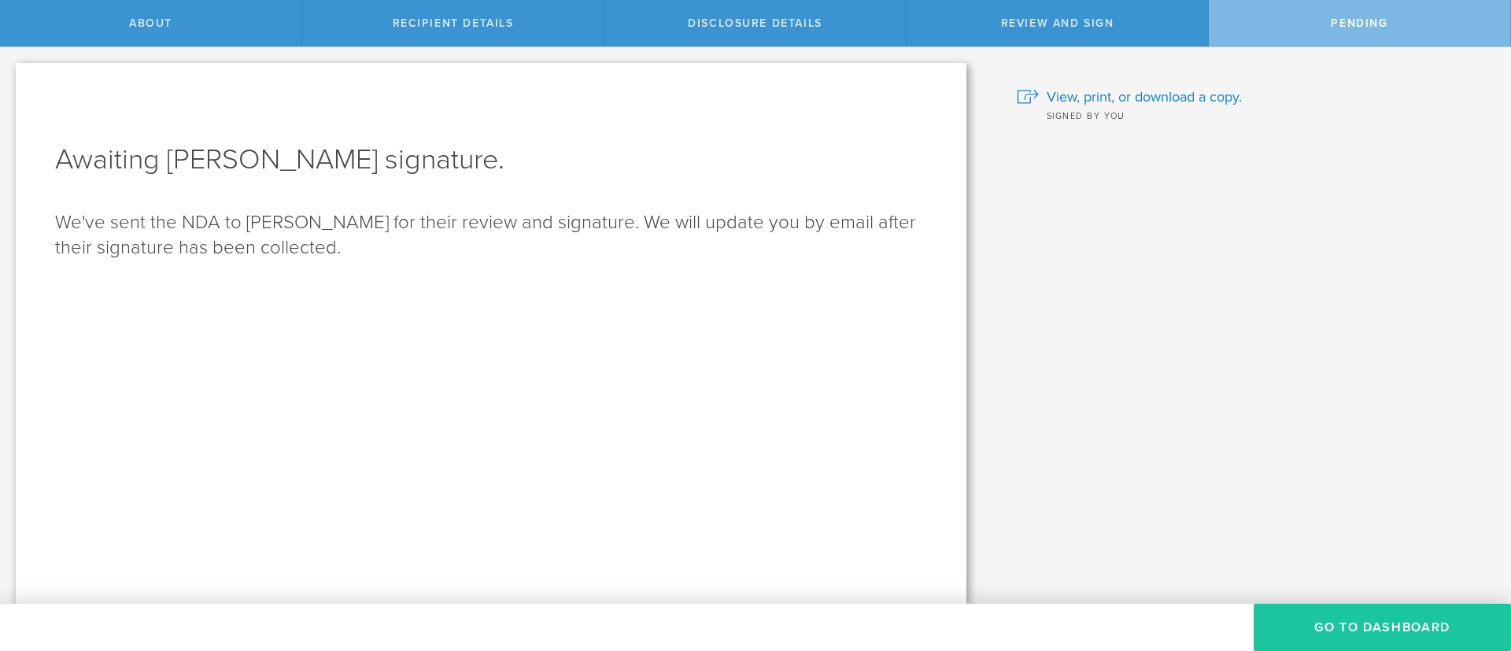
click at [1381, 622] on button "Go to dashboard" at bounding box center [1382, 627] width 257 height 47
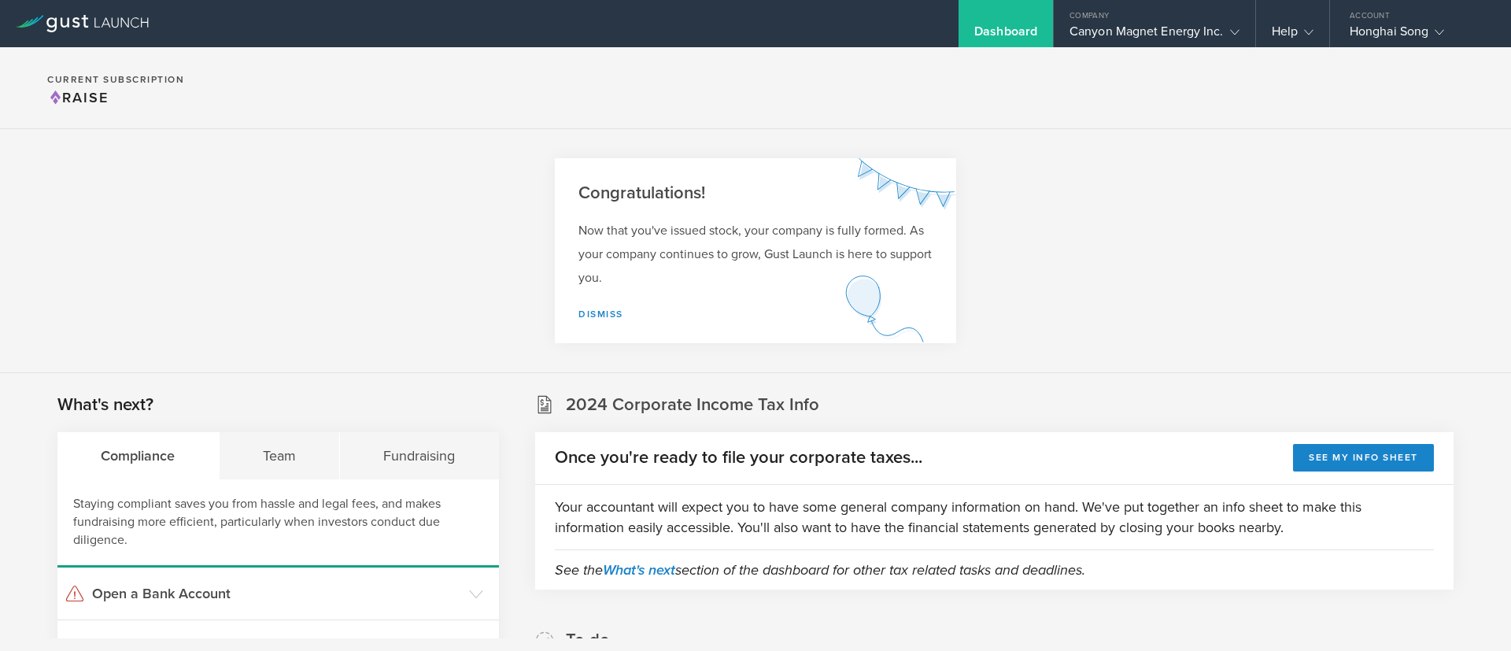
click at [1000, 26] on div "Dashboard" at bounding box center [1006, 36] width 63 height 24
